Goal: Task Accomplishment & Management: Use online tool/utility

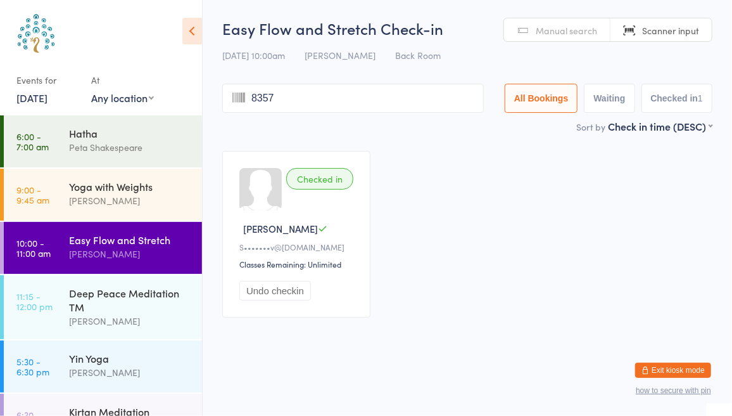
type input "8357"
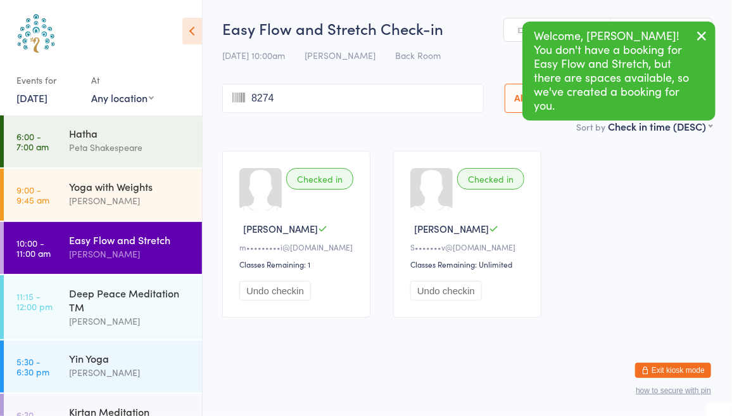
type input "8274"
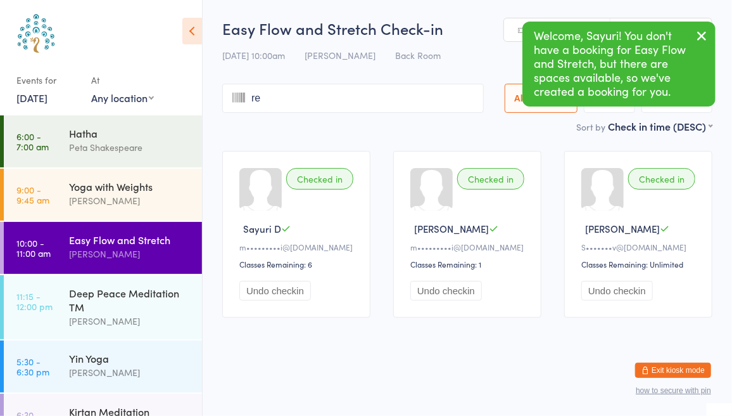
type input "ren"
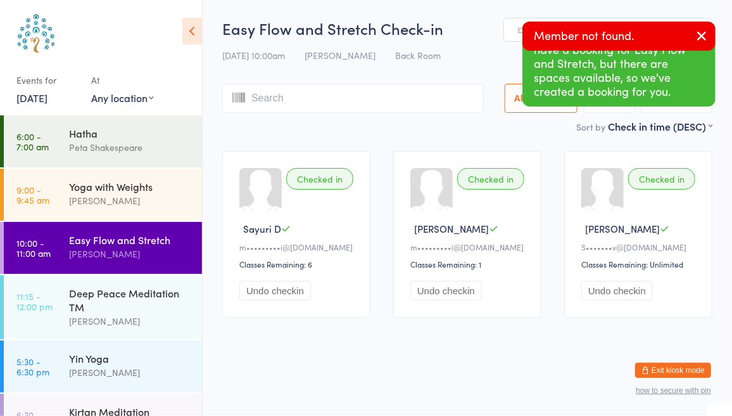
type input "e"
click at [709, 35] on icon "button" at bounding box center [701, 36] width 15 height 16
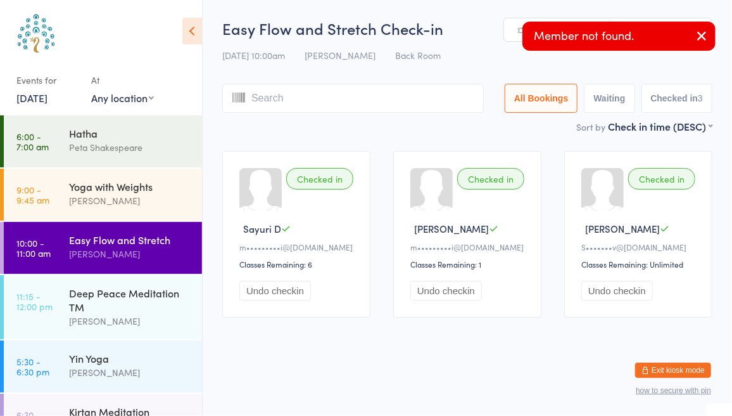
click at [684, 97] on button "Checked in 3" at bounding box center [678, 98] width 72 height 29
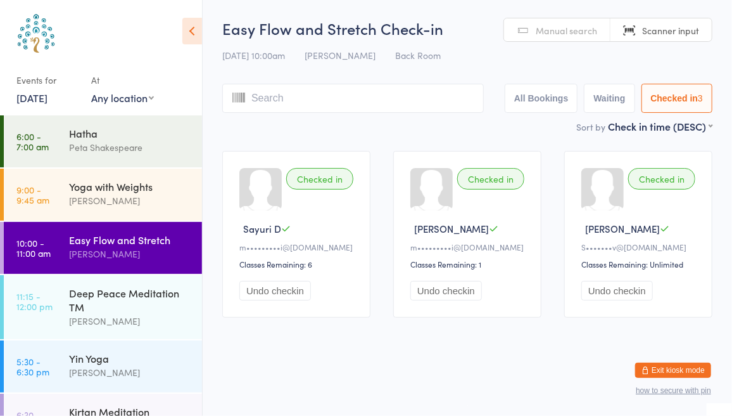
click at [151, 262] on div "Easy Flow and Stretch [PERSON_NAME]" at bounding box center [135, 247] width 133 height 50
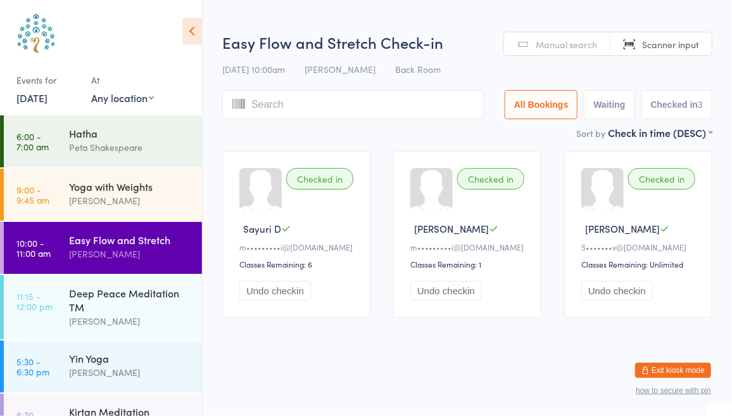
click at [560, 45] on span "Manual search" at bounding box center [566, 44] width 61 height 13
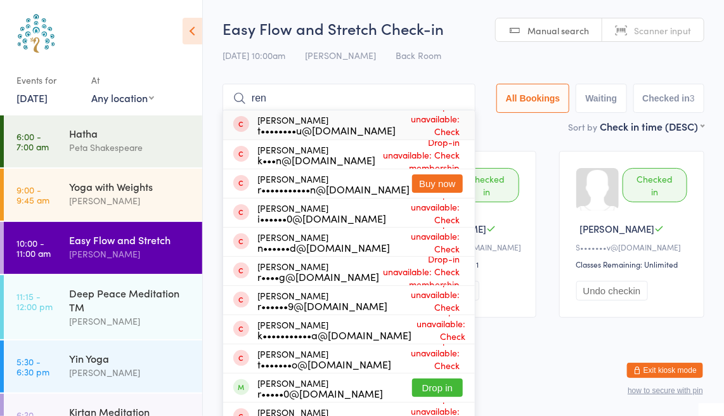
type input "ren"
click at [435, 390] on button "Drop in" at bounding box center [437, 387] width 51 height 18
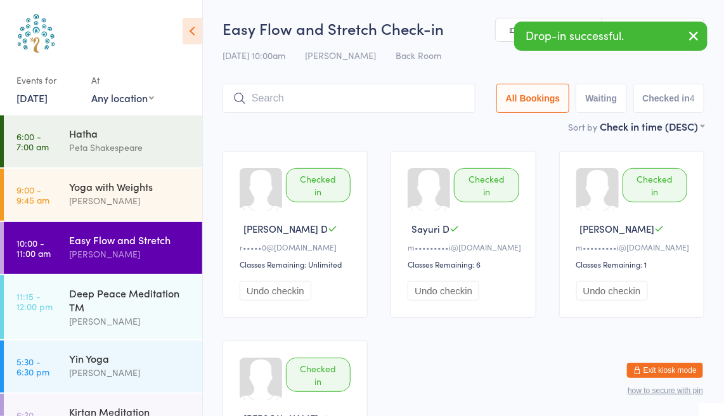
click at [672, 98] on button "Checked in 4" at bounding box center [669, 98] width 72 height 29
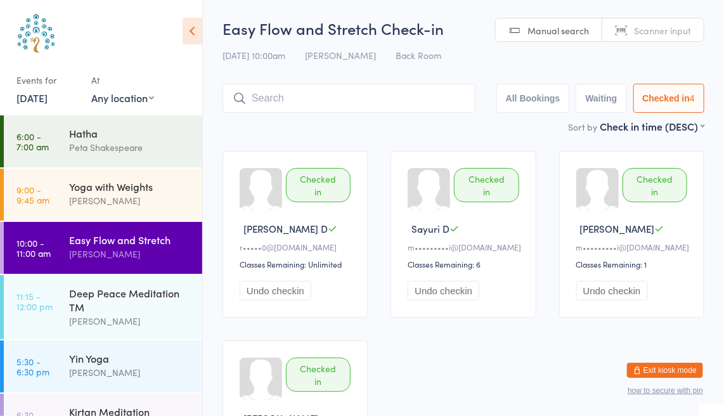
click at [675, 33] on span "Scanner input" at bounding box center [662, 30] width 57 height 13
type input "7022"
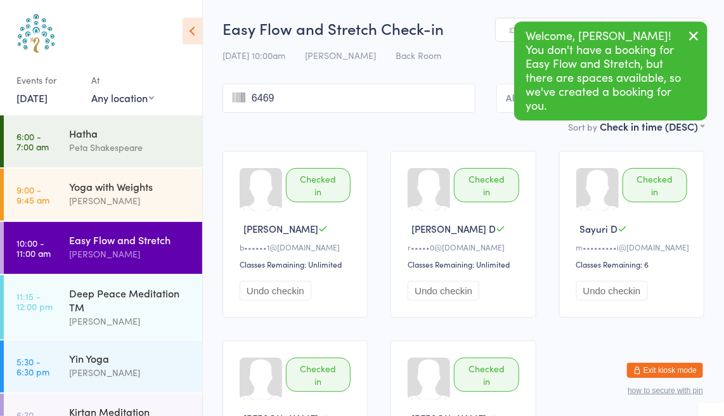
type input "6469"
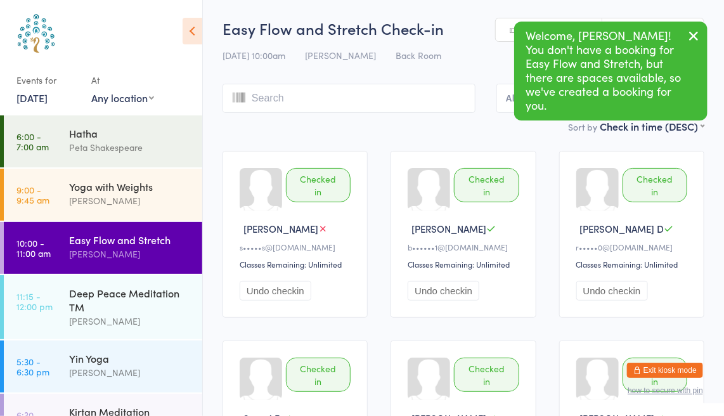
click at [696, 40] on icon "button" at bounding box center [692, 36] width 15 height 16
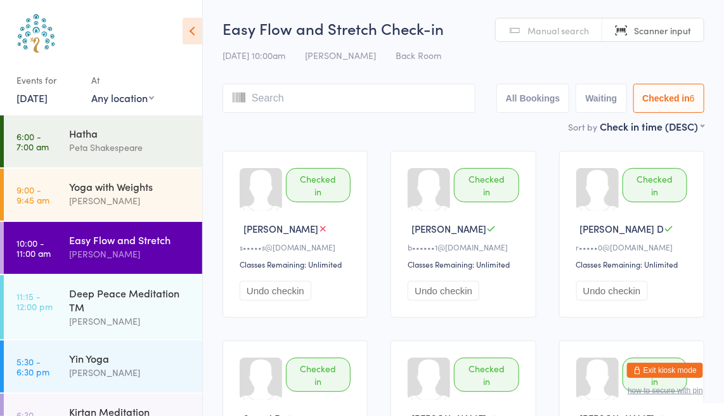
click at [678, 32] on span "Scanner input" at bounding box center [662, 30] width 57 height 13
click at [669, 33] on span "Scanner input" at bounding box center [662, 30] width 57 height 13
type input "6817"
type input "1483"
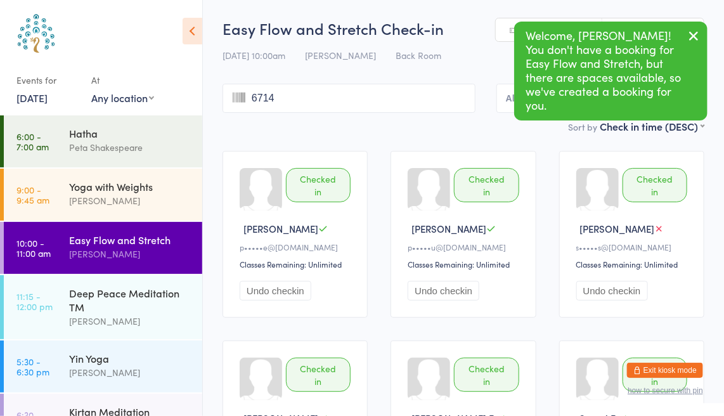
type input "6714"
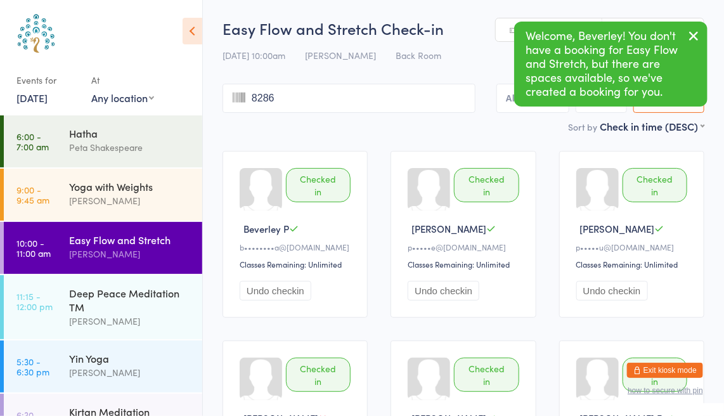
type input "8286"
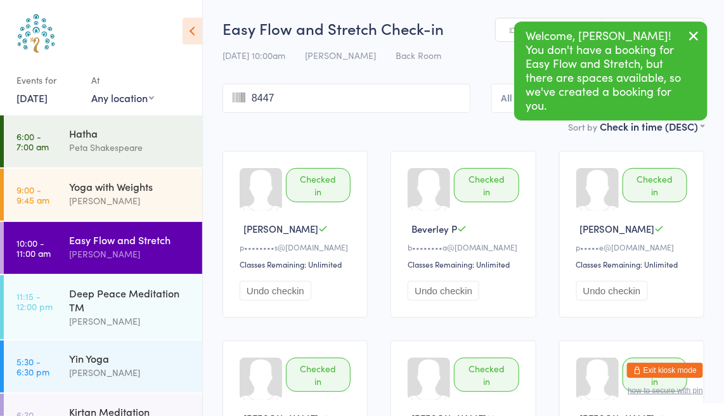
type input "8447"
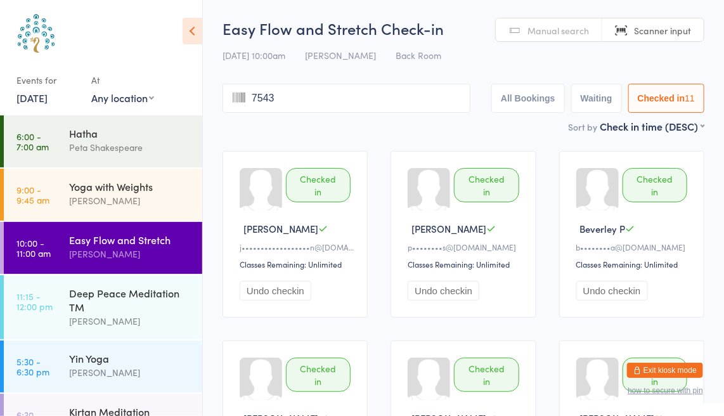
type input "7543"
type input "7106"
type input "6037"
type input "7716"
